Goal: Transaction & Acquisition: Purchase product/service

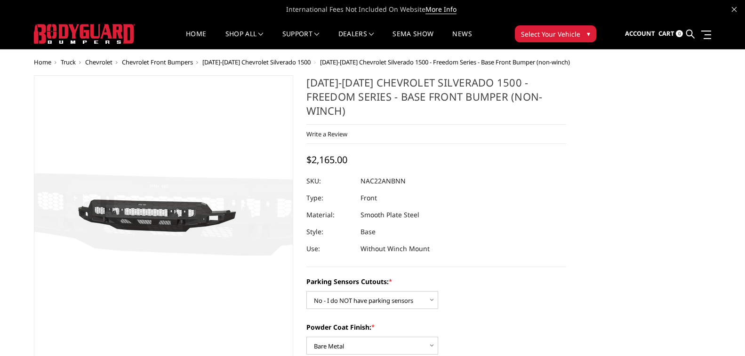
select select "4362"
select select "4370"
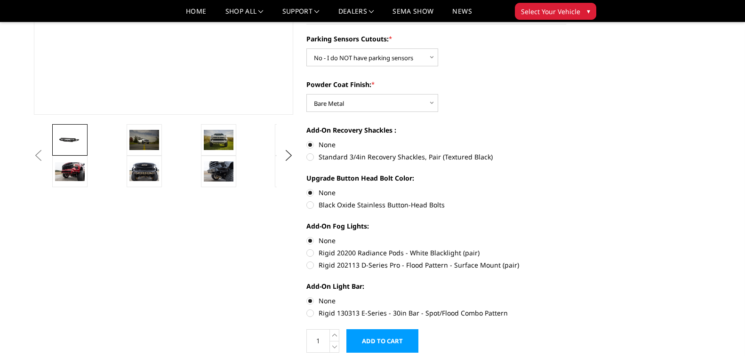
scroll to position [188, 0]
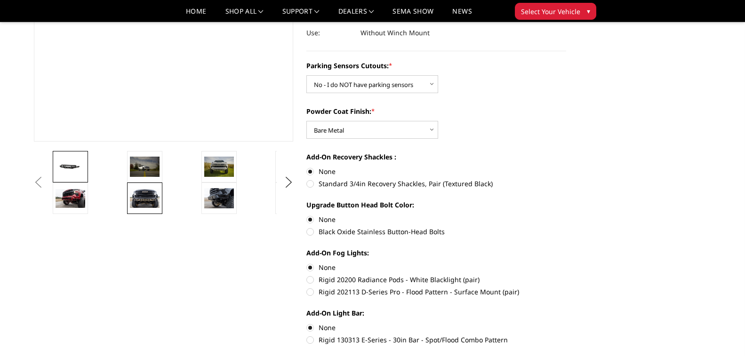
click at [149, 196] on img at bounding box center [145, 199] width 30 height 20
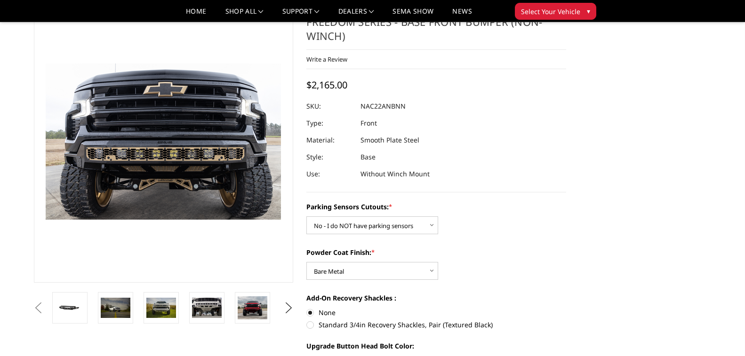
scroll to position [0, 0]
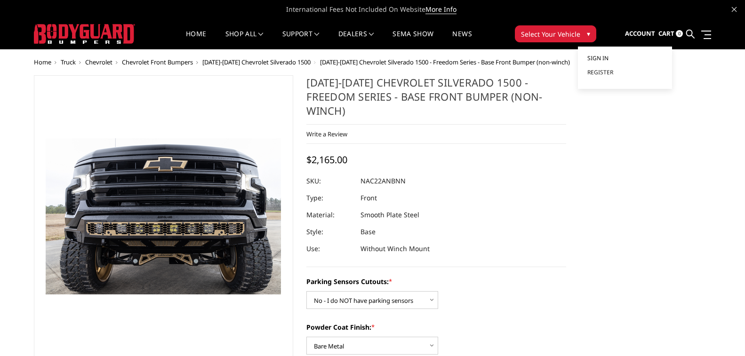
click at [608, 57] on span "Sign in" at bounding box center [597, 58] width 21 height 8
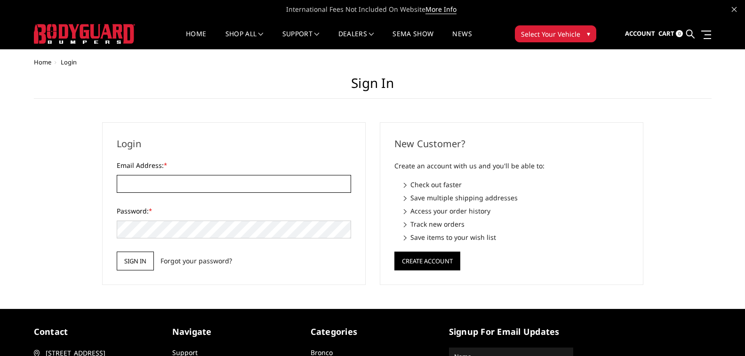
type input "[EMAIL_ADDRESS][DOMAIN_NAME]"
click at [142, 257] on input "Sign in" at bounding box center [135, 261] width 37 height 19
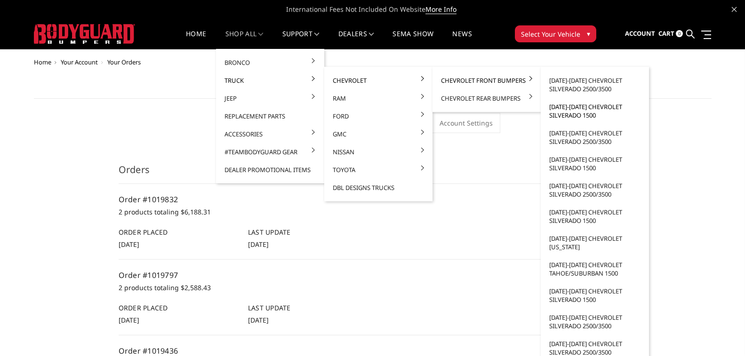
click at [601, 109] on link "[DATE]-[DATE] Chevrolet Silverado 1500" at bounding box center [594, 111] width 101 height 26
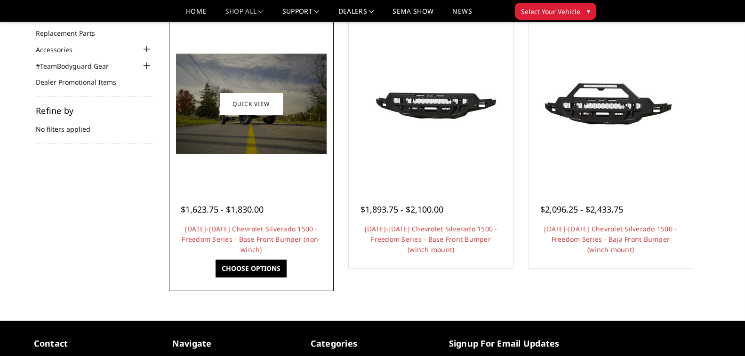
click at [298, 116] on img at bounding box center [251, 104] width 151 height 101
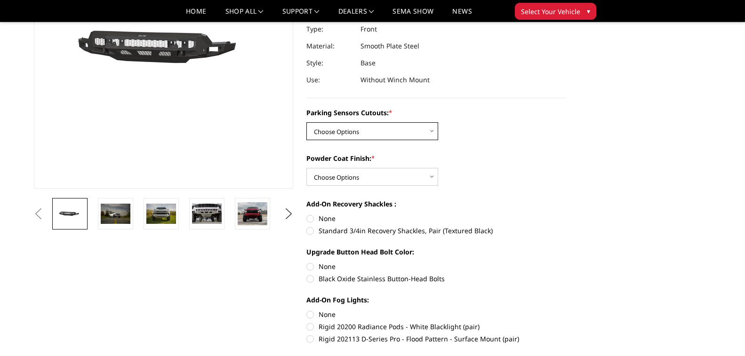
click at [405, 122] on select "Choose Options Yes - I have parking sensors No - I do NOT have parking sensors" at bounding box center [372, 131] width 132 height 18
select select "4362"
click at [306, 122] on select "Choose Options Yes - I have parking sensors No - I do NOT have parking sensors" at bounding box center [372, 131] width 132 height 18
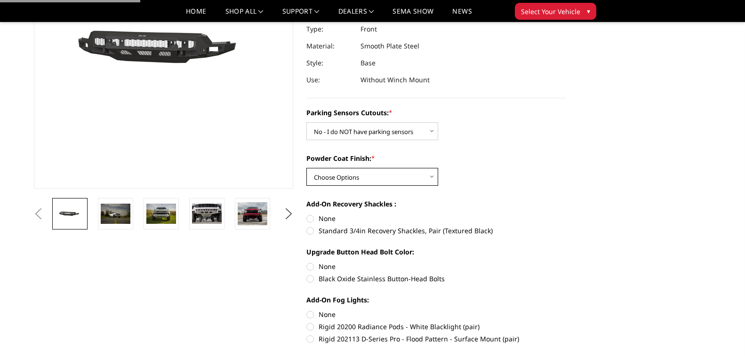
click at [392, 168] on select "Choose Options Bare Metal Textured Black Powder Coat" at bounding box center [372, 177] width 132 height 18
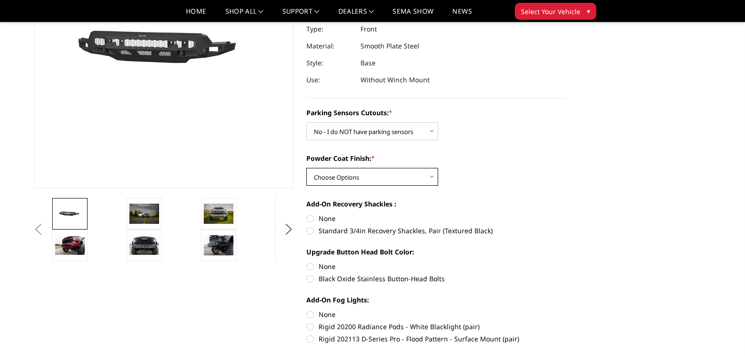
select select "4370"
click at [306, 168] on select "Choose Options Bare Metal Textured Black Powder Coat" at bounding box center [372, 177] width 132 height 18
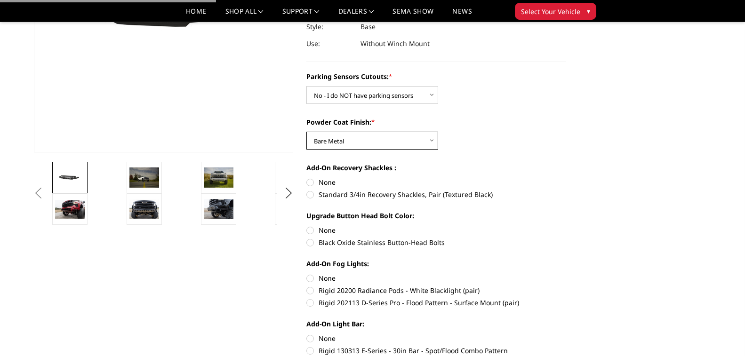
scroll to position [188, 0]
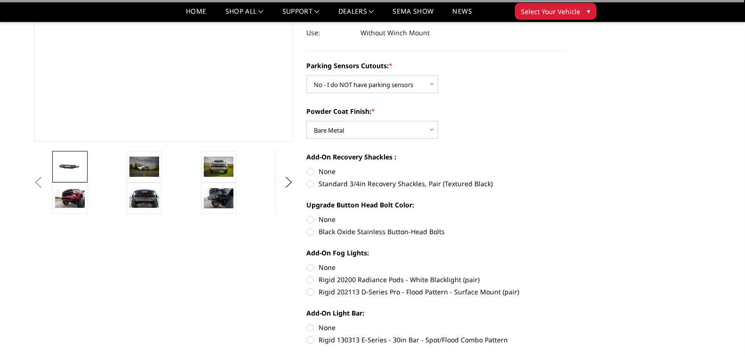
click at [331, 167] on label "None" at bounding box center [436, 172] width 260 height 10
click at [307, 167] on input "None" at bounding box center [306, 167] width 0 height 0
radio input "true"
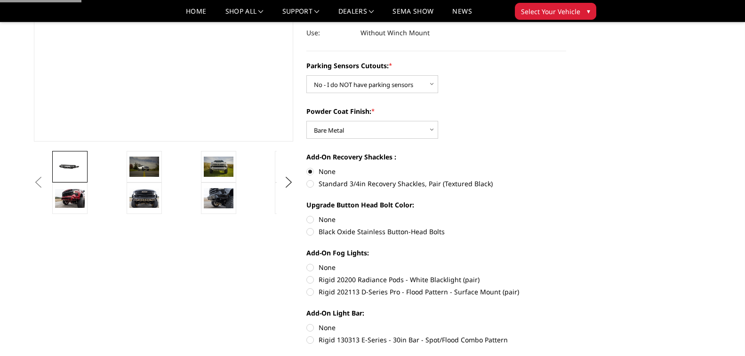
drag, startPoint x: 324, startPoint y: 202, endPoint x: 325, endPoint y: 207, distance: 5.3
click at [324, 215] on label "None" at bounding box center [436, 220] width 260 height 10
click at [307, 215] on input "None" at bounding box center [306, 215] width 0 height 0
radio input "true"
click at [328, 263] on label "None" at bounding box center [436, 268] width 260 height 10
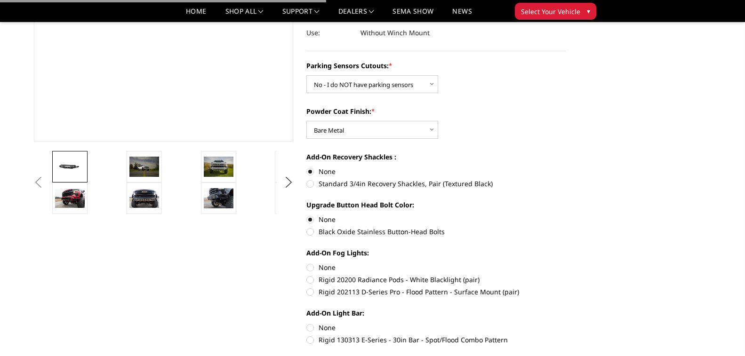
click at [307, 263] on input "None" at bounding box center [306, 263] width 0 height 0
radio input "true"
click at [329, 323] on label "None" at bounding box center [436, 328] width 260 height 10
click at [312, 323] on label "None" at bounding box center [436, 328] width 260 height 10
click at [307, 323] on input "None" at bounding box center [306, 323] width 0 height 0
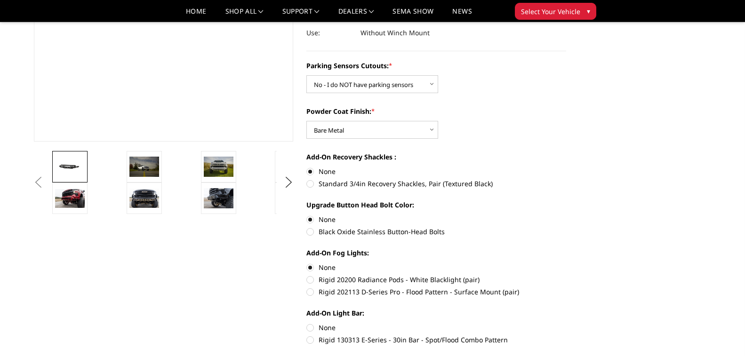
radio input "true"
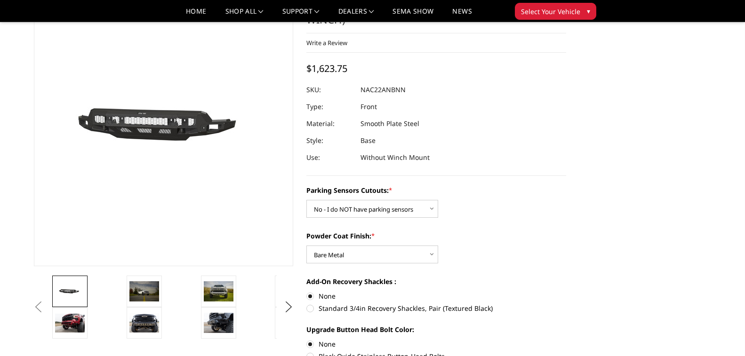
scroll to position [376, 0]
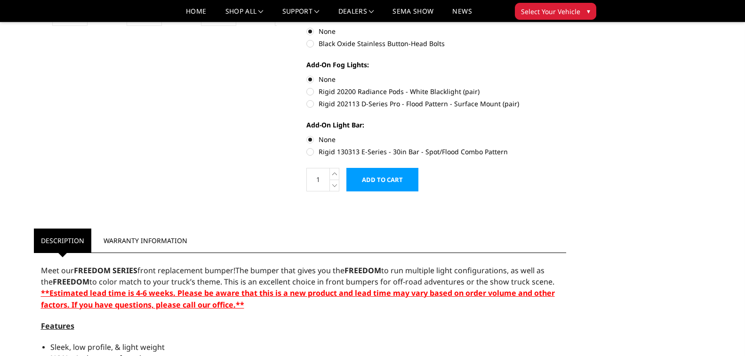
click at [370, 170] on input "Add to Cart" at bounding box center [382, 180] width 72 height 24
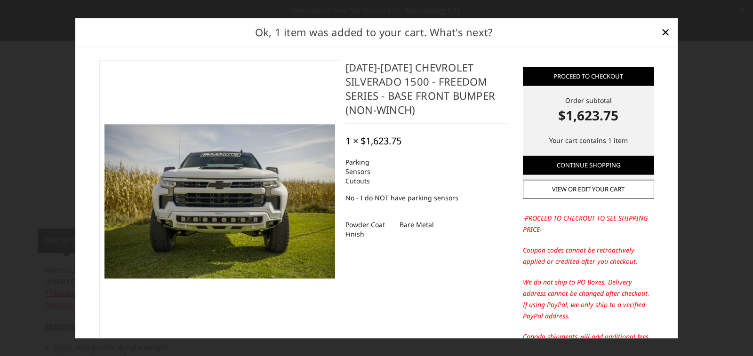
scroll to position [0, 0]
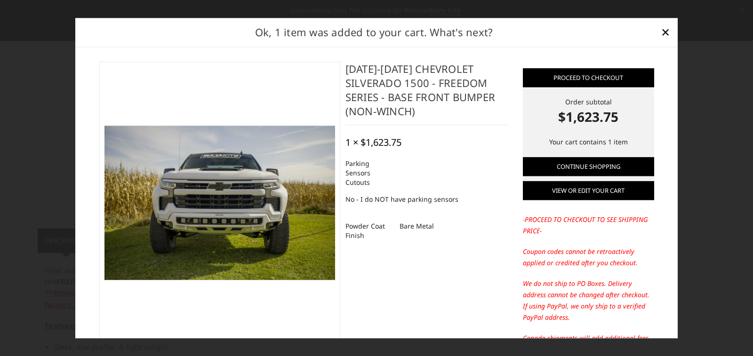
click at [588, 195] on link "View or edit your cart" at bounding box center [588, 190] width 131 height 19
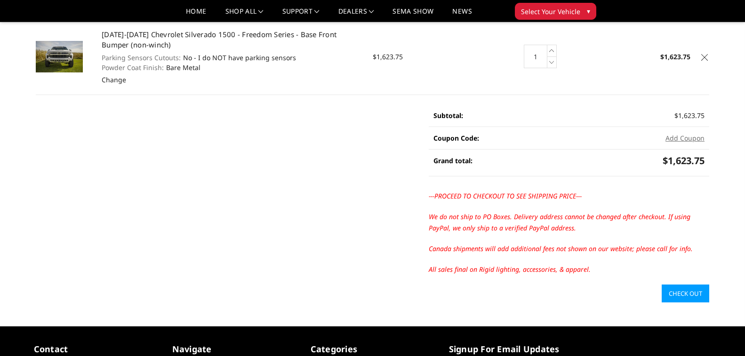
scroll to position [94, 0]
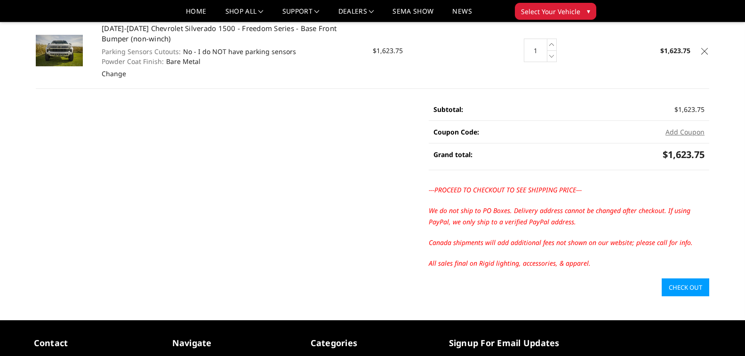
click at [678, 289] on link "Check out" at bounding box center [686, 288] width 48 height 18
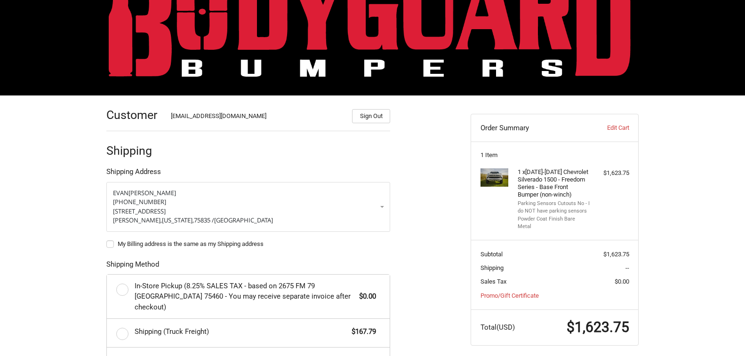
scroll to position [140, 0]
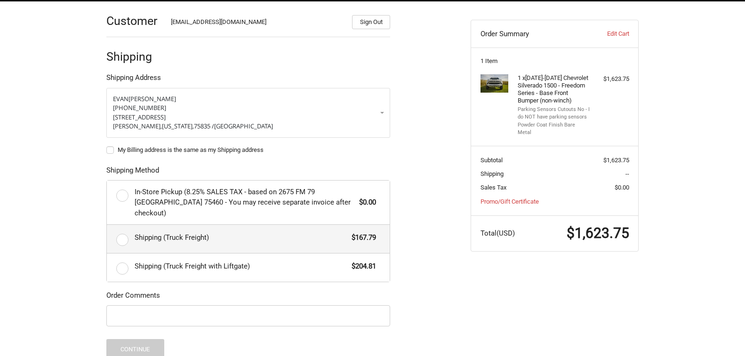
click at [179, 232] on span "Shipping (Truck Freight)" at bounding box center [241, 237] width 213 height 11
click at [107, 225] on input "Shipping (Truck Freight) $167.79" at bounding box center [107, 225] width 0 height 0
radio input "true"
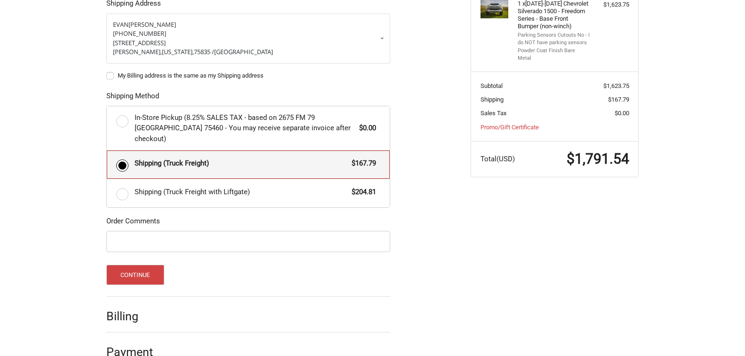
scroll to position [225, 0]
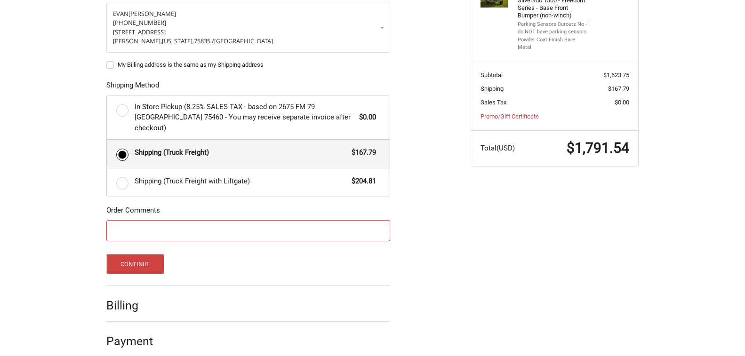
click at [286, 225] on input "Order Comments" at bounding box center [248, 230] width 284 height 21
type input "[PERSON_NAME]"
click at [137, 254] on button "Continue" at bounding box center [135, 264] width 58 height 20
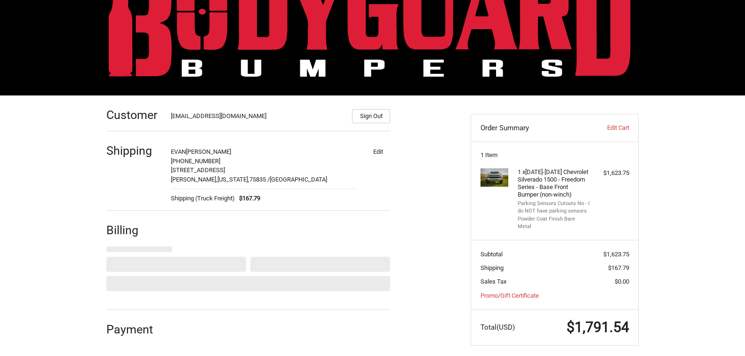
select select "US"
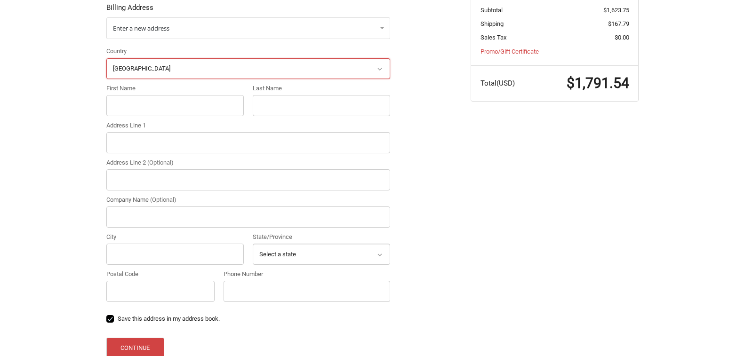
scroll to position [232, 0]
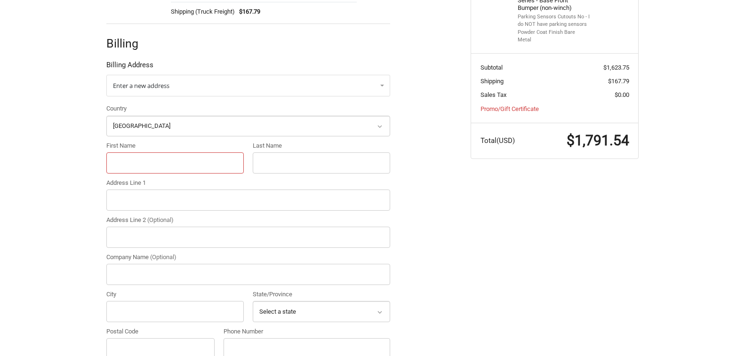
click at [135, 166] on input "First Name" at bounding box center [174, 162] width 137 height 21
type input "EVAN"
type input "[PERSON_NAME]"
type input "[STREET_ADDRESS]"
type input "[PERSON_NAME] ECONOMY CAR CENTER"
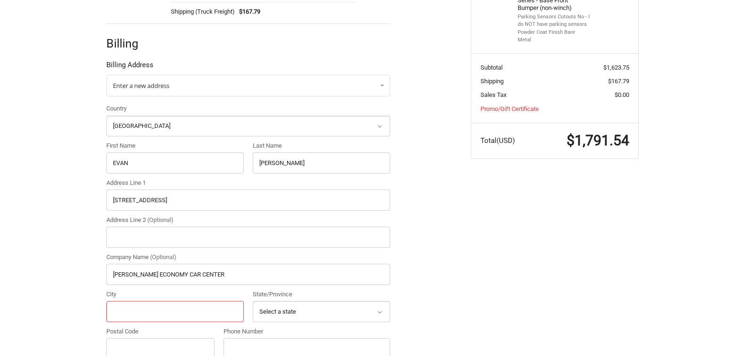
type input "[PERSON_NAME]"
select select "[GEOGRAPHIC_DATA]"
type input "75835"
type input "9365447142"
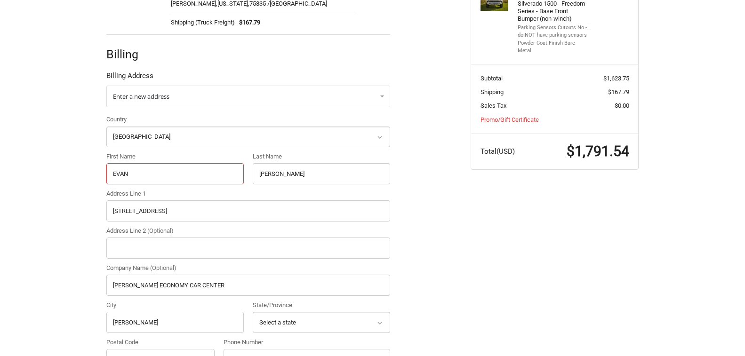
scroll to position [301, 0]
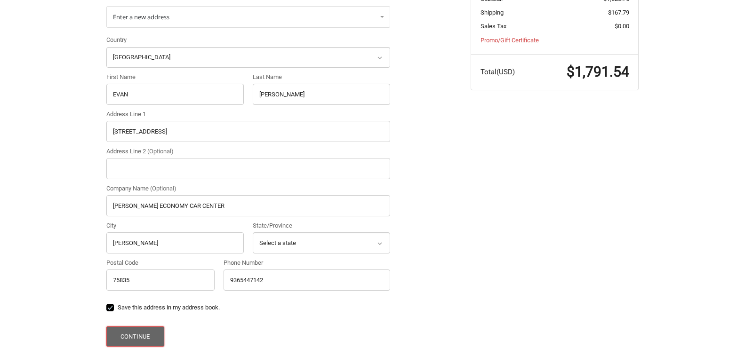
click at [147, 336] on button "Continue" at bounding box center [135, 337] width 58 height 20
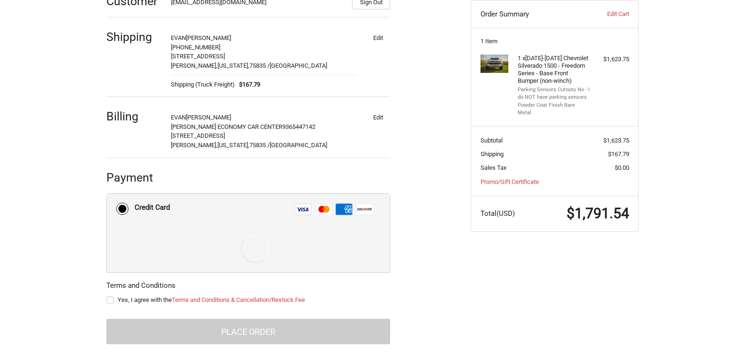
scroll to position [169, 0]
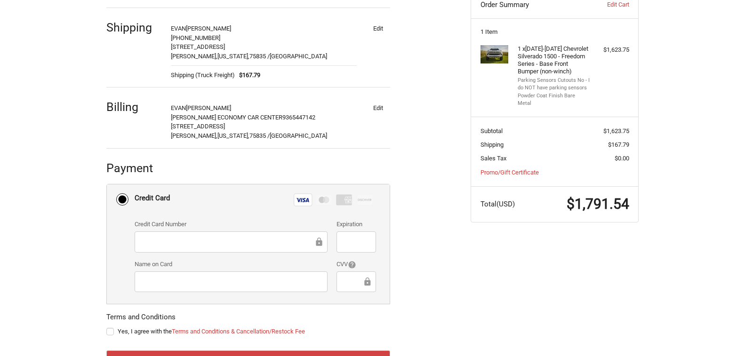
click at [248, 290] on div at bounding box center [231, 282] width 193 height 21
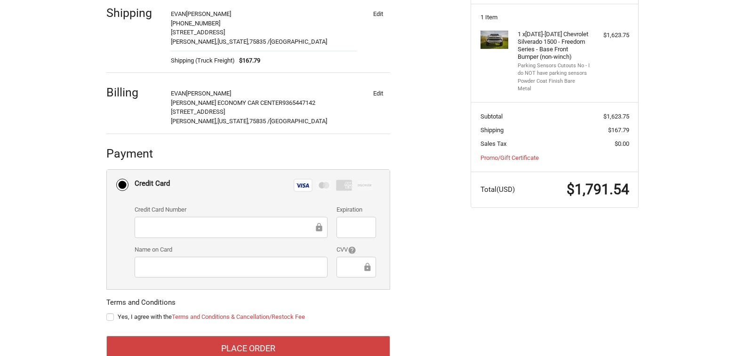
scroll to position [210, 0]
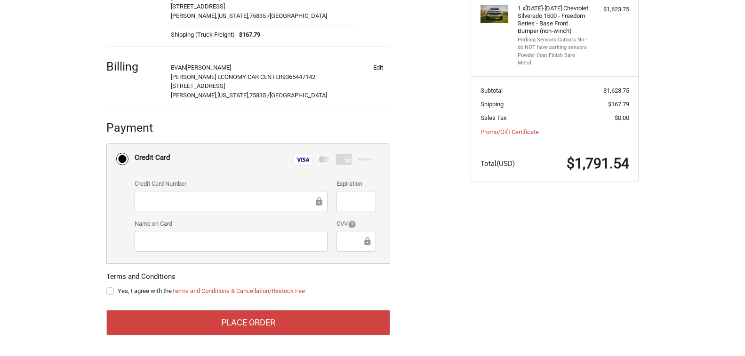
click at [109, 290] on label "Yes, I agree with the Terms and Conditions & Cancellation/Restock Fee" at bounding box center [248, 292] width 284 height 8
click at [107, 287] on input "Yes, I agree with the Terms and Conditions & Cancellation/Restock Fee" at bounding box center [106, 287] width 0 height 0
checkbox input "true"
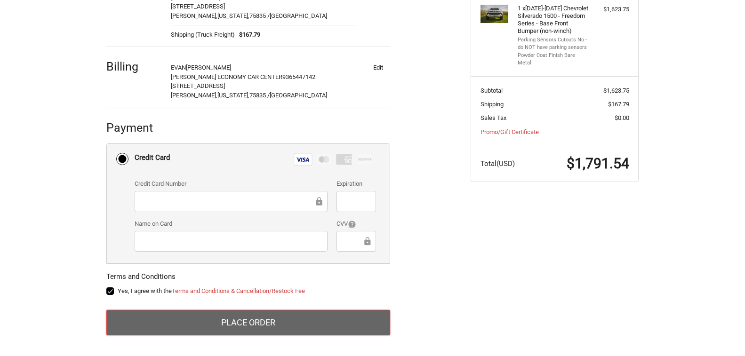
click at [171, 320] on button "Place Order" at bounding box center [248, 322] width 284 height 25
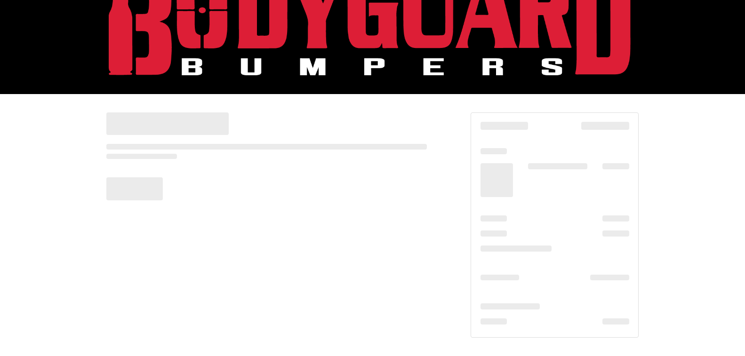
scroll to position [47, 0]
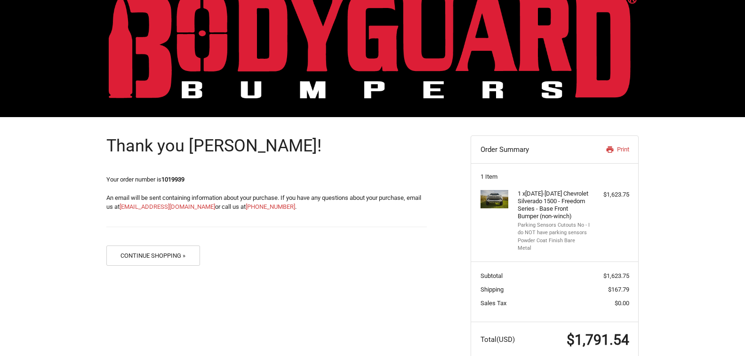
scroll to position [37, 0]
